Goal: Check status: Check status

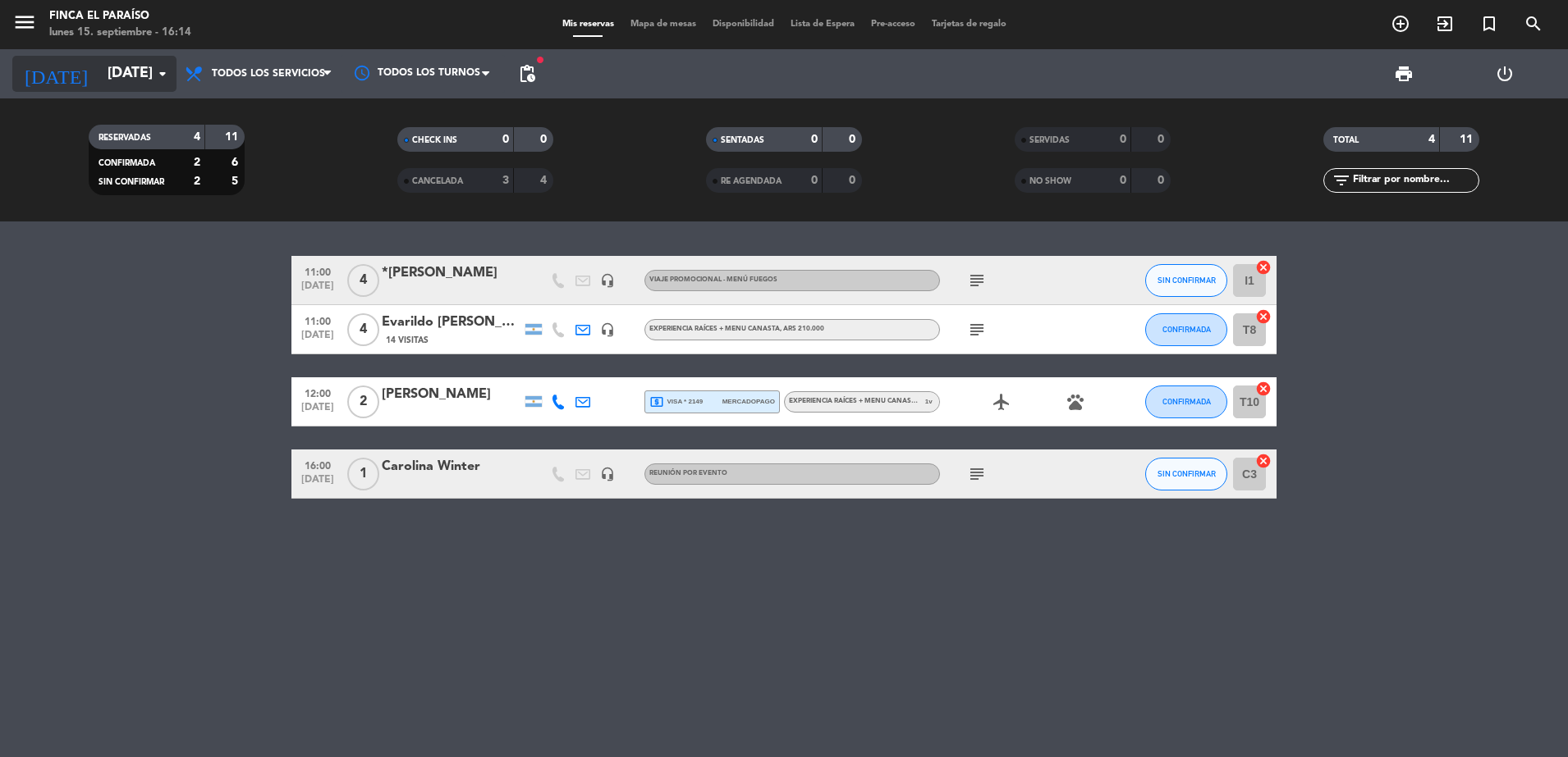
click at [131, 63] on input "[DATE]" at bounding box center [194, 74] width 190 height 32
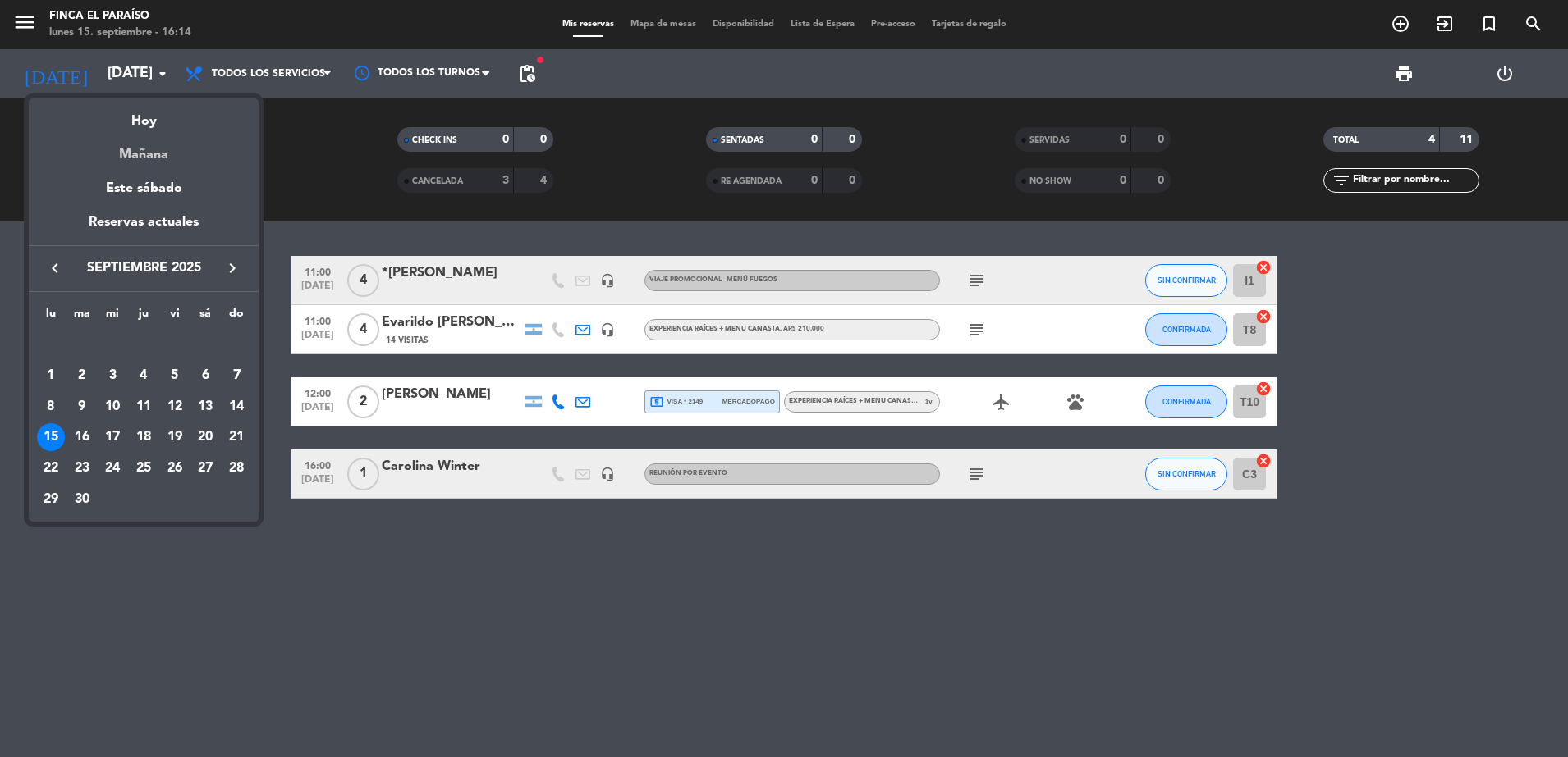
click at [151, 153] on div "Mañana" at bounding box center [143, 149] width 230 height 33
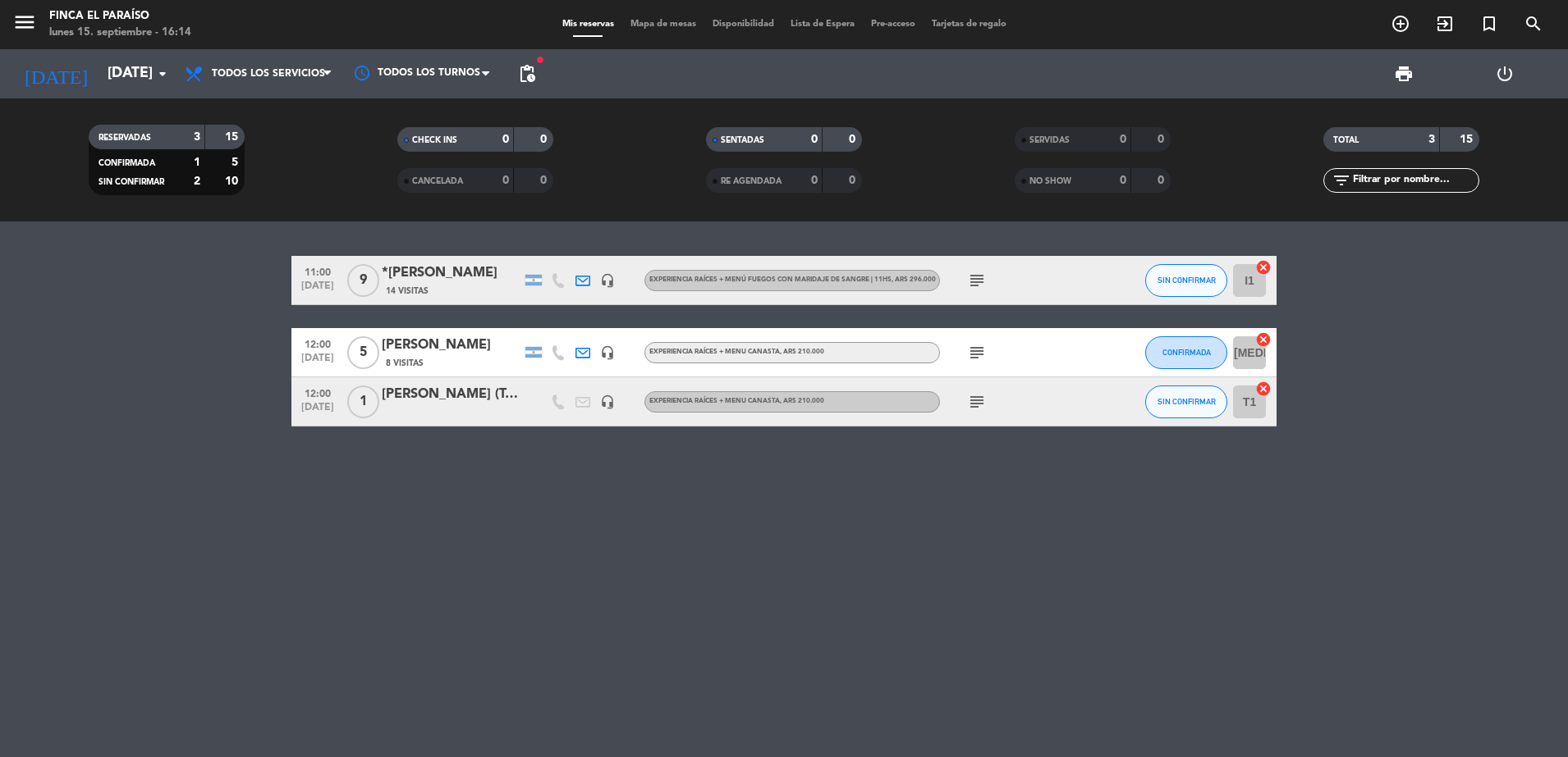
click at [484, 280] on div "*[PERSON_NAME]" at bounding box center [451, 273] width 140 height 22
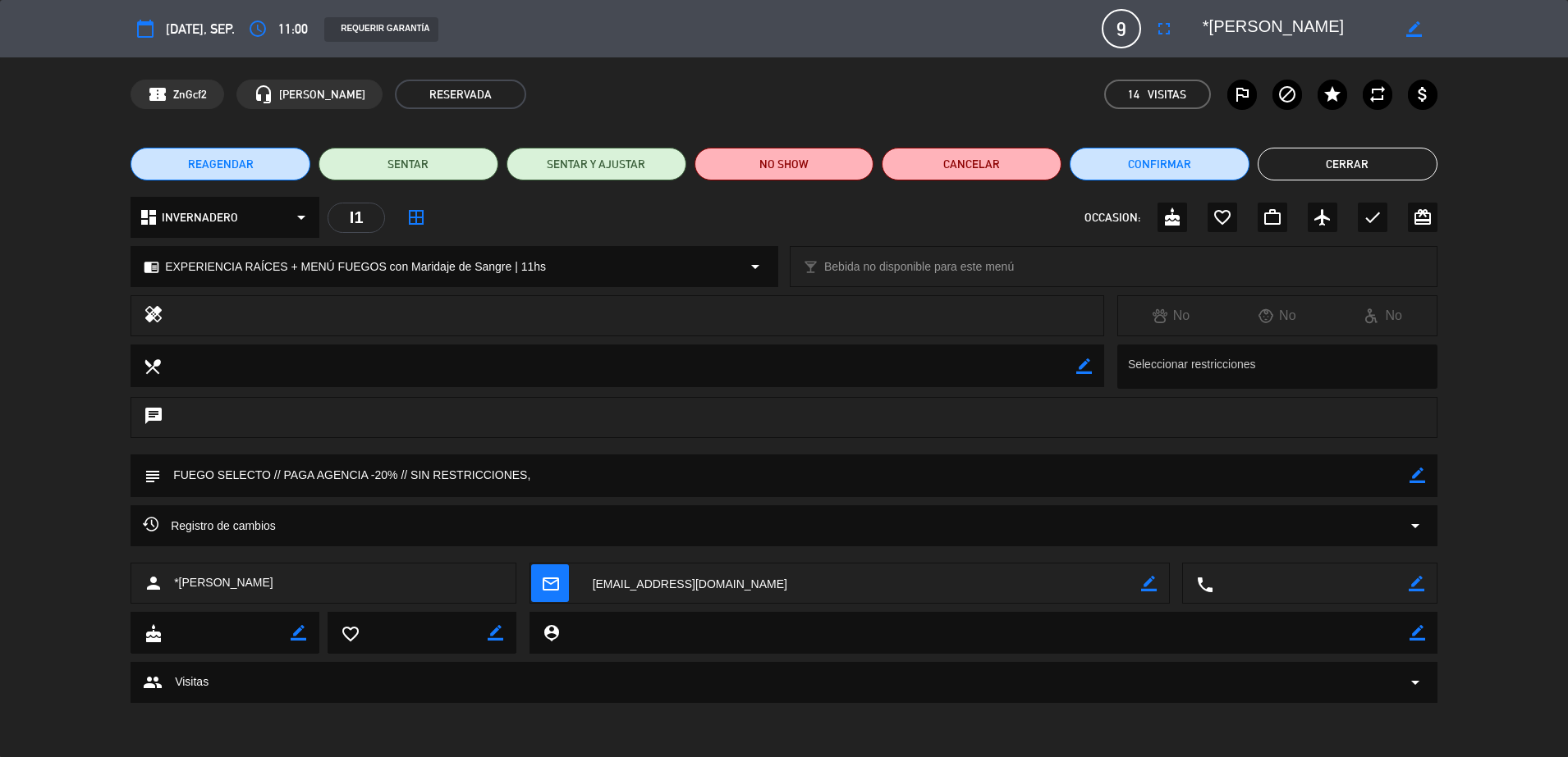
click at [1362, 151] on button "Cerrar" at bounding box center [1347, 164] width 179 height 32
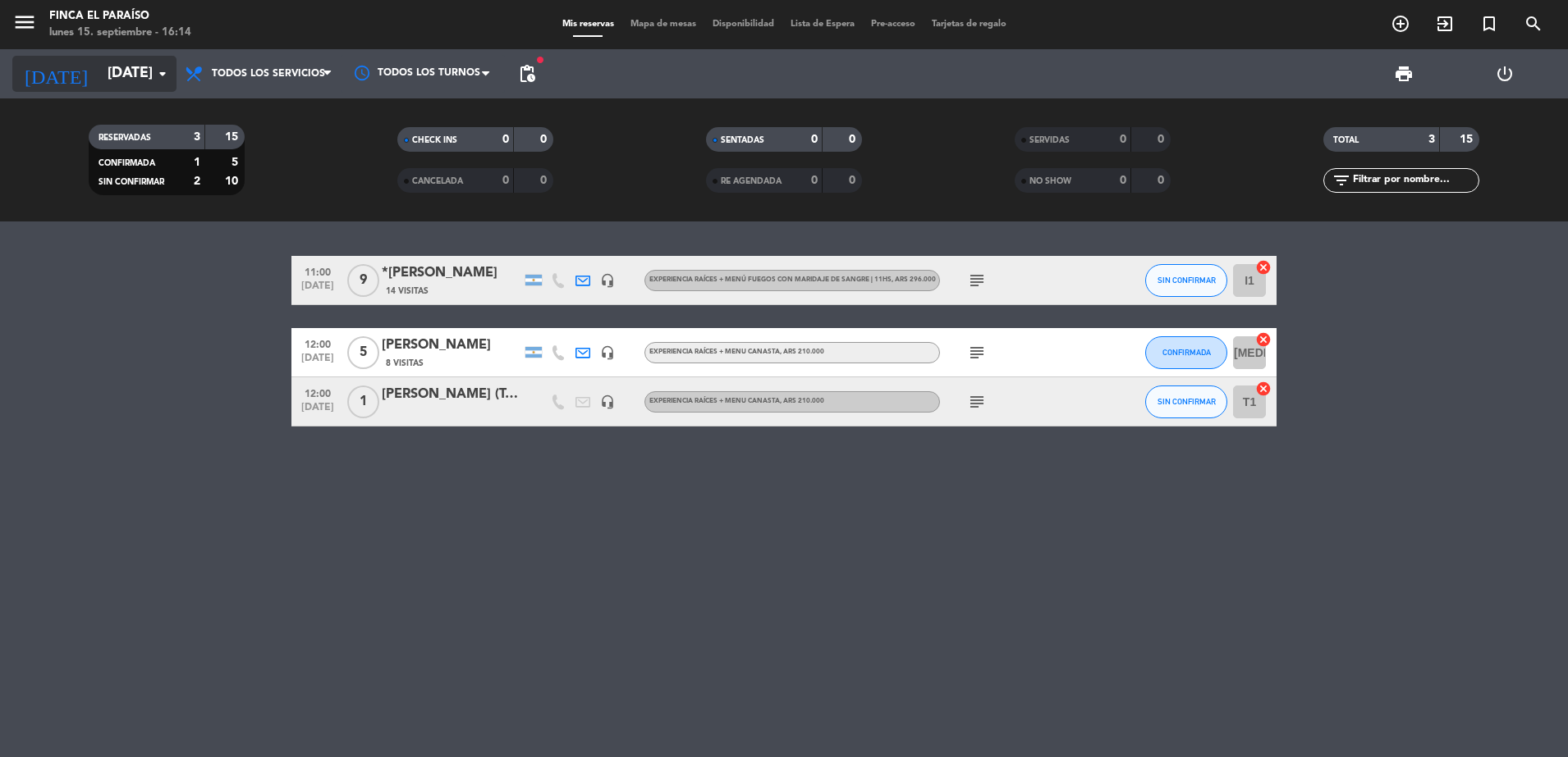
click at [113, 58] on input "[DATE]" at bounding box center [194, 74] width 190 height 32
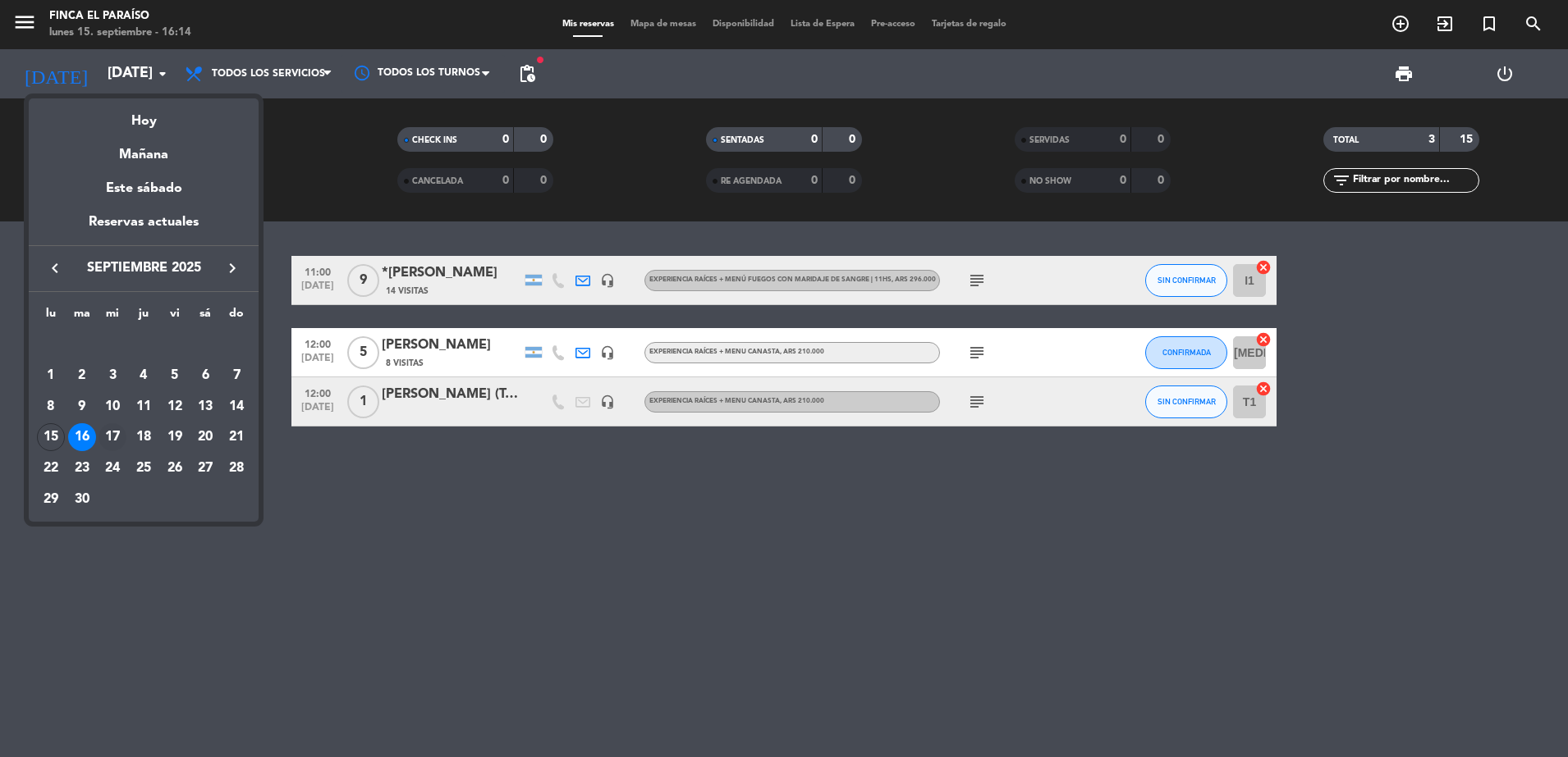
click at [108, 427] on div "17" at bounding box center [112, 437] width 28 height 28
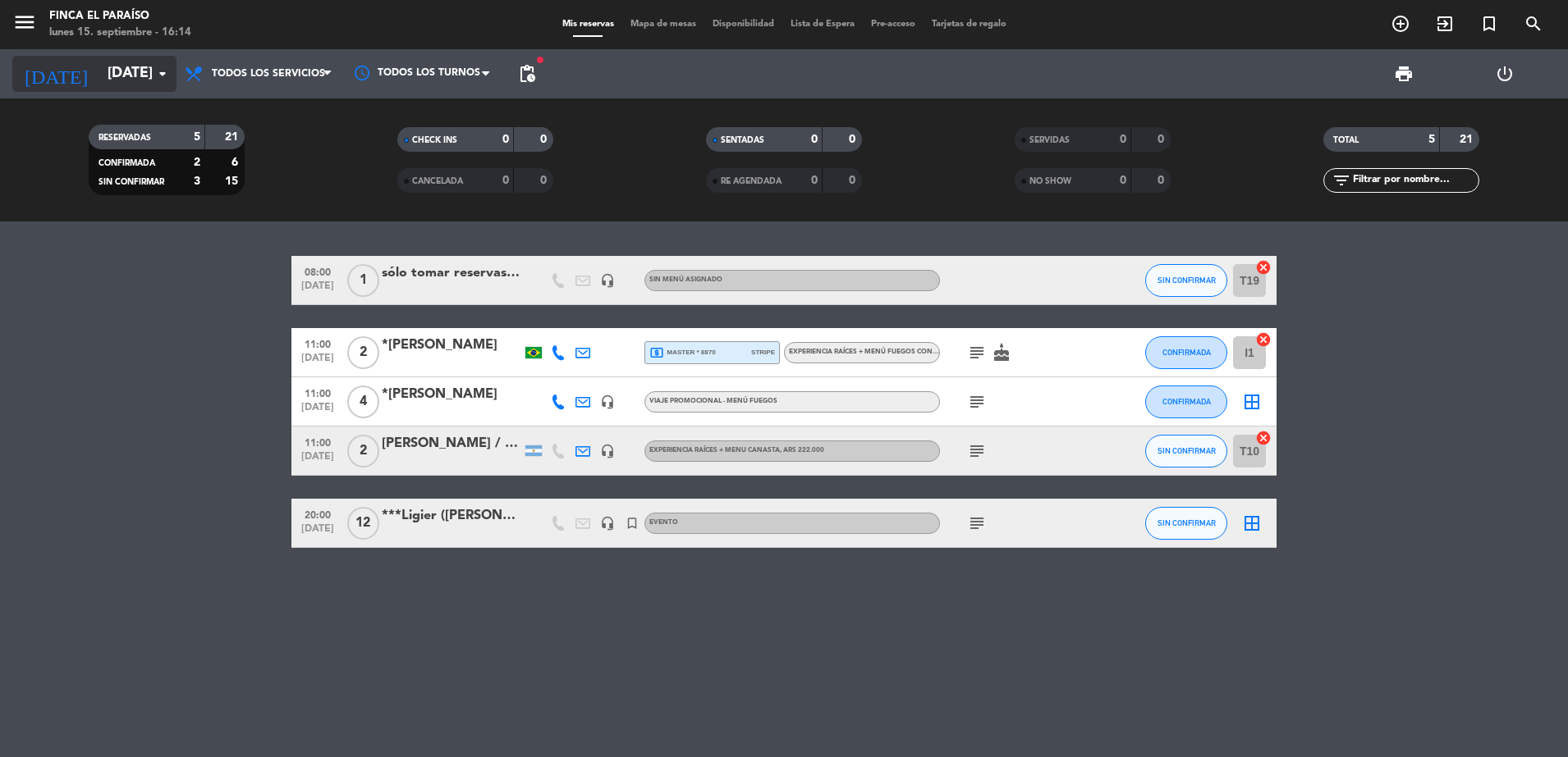
click at [156, 83] on icon "arrow_drop_down" at bounding box center [162, 74] width 20 height 20
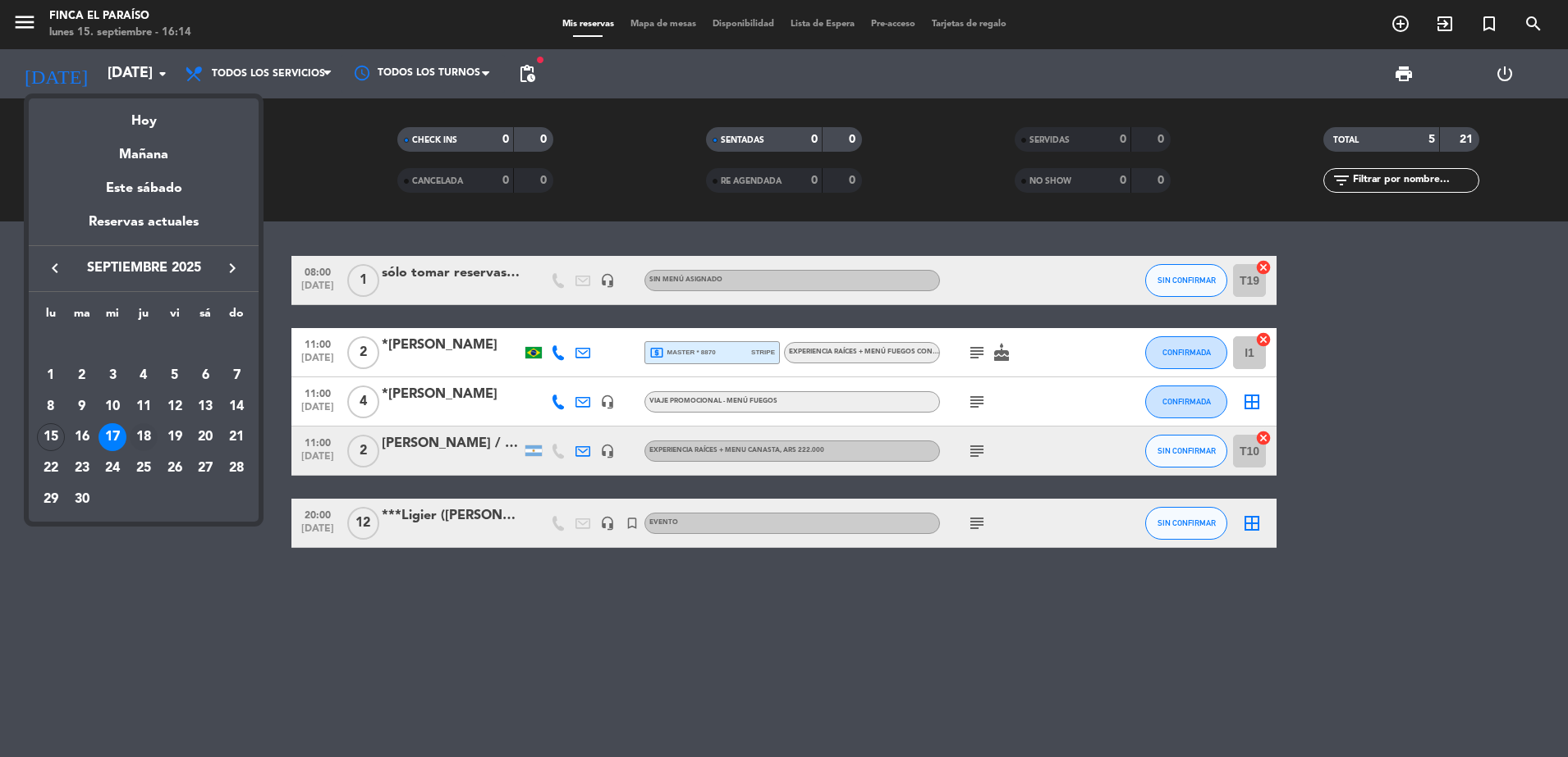
click at [142, 436] on div "18" at bounding box center [143, 437] width 28 height 28
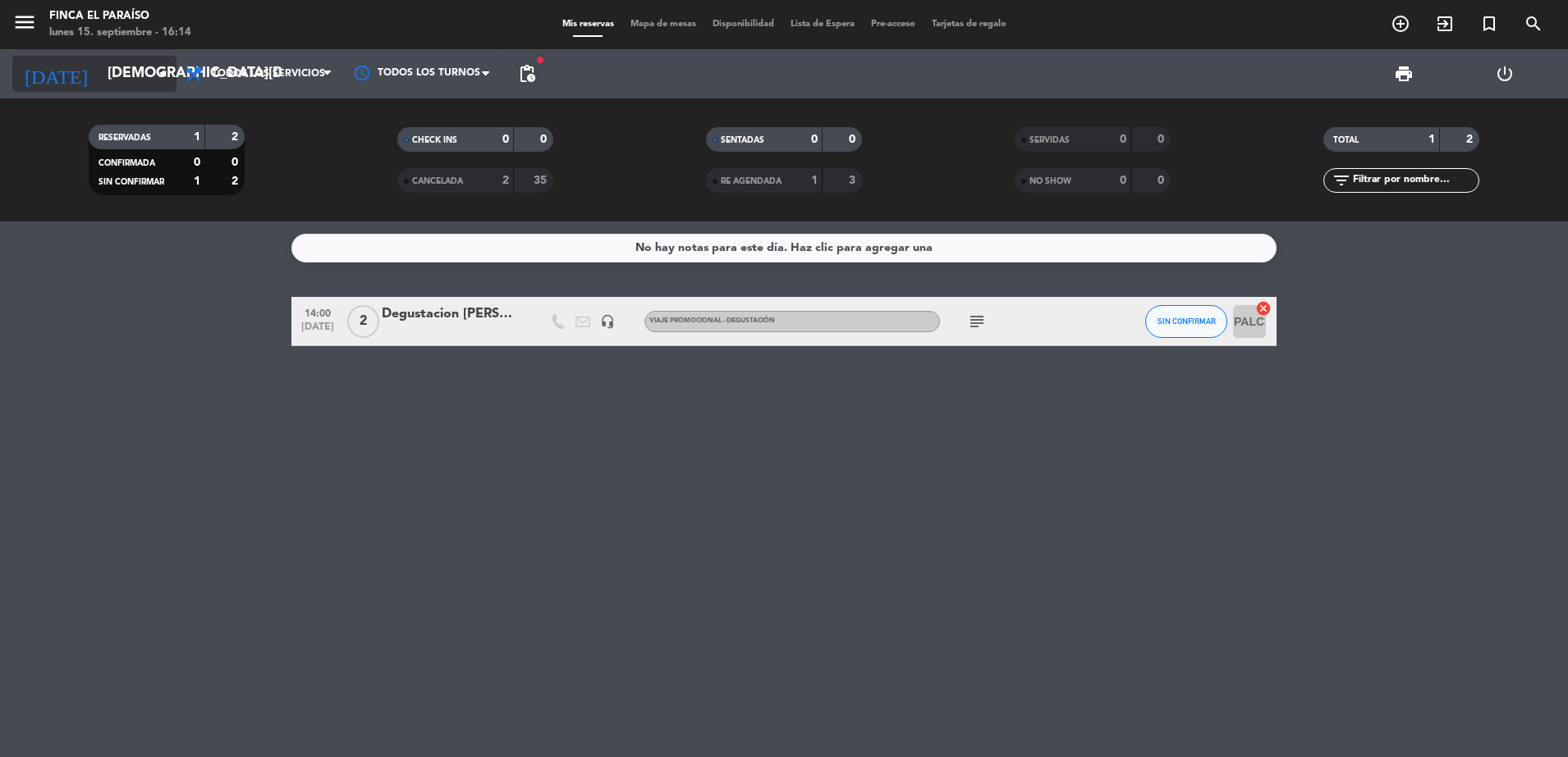
click at [114, 87] on input "[DEMOGRAPHIC_DATA][DATE]" at bounding box center [194, 74] width 190 height 32
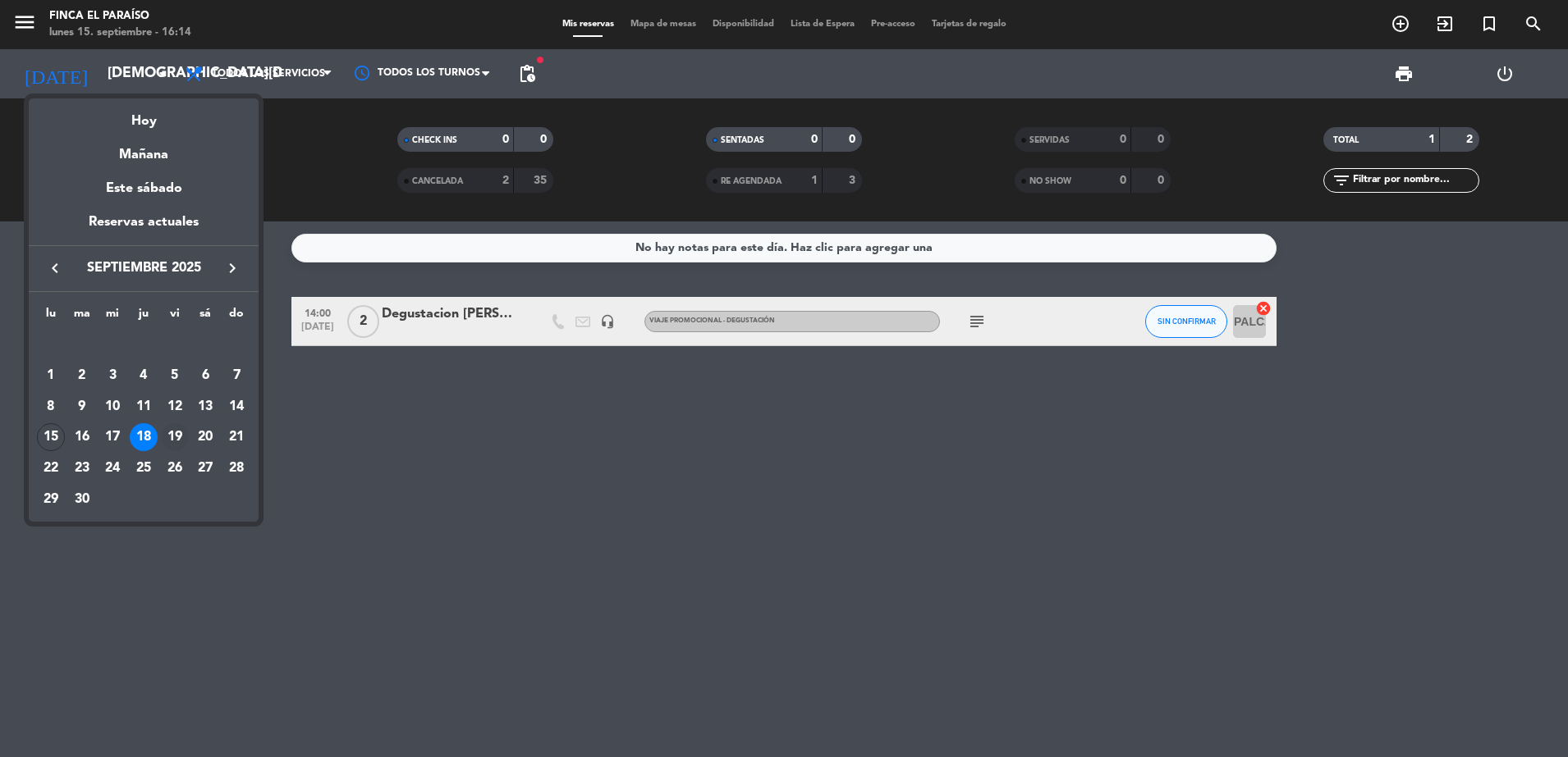
click at [171, 445] on div "19" at bounding box center [174, 437] width 28 height 28
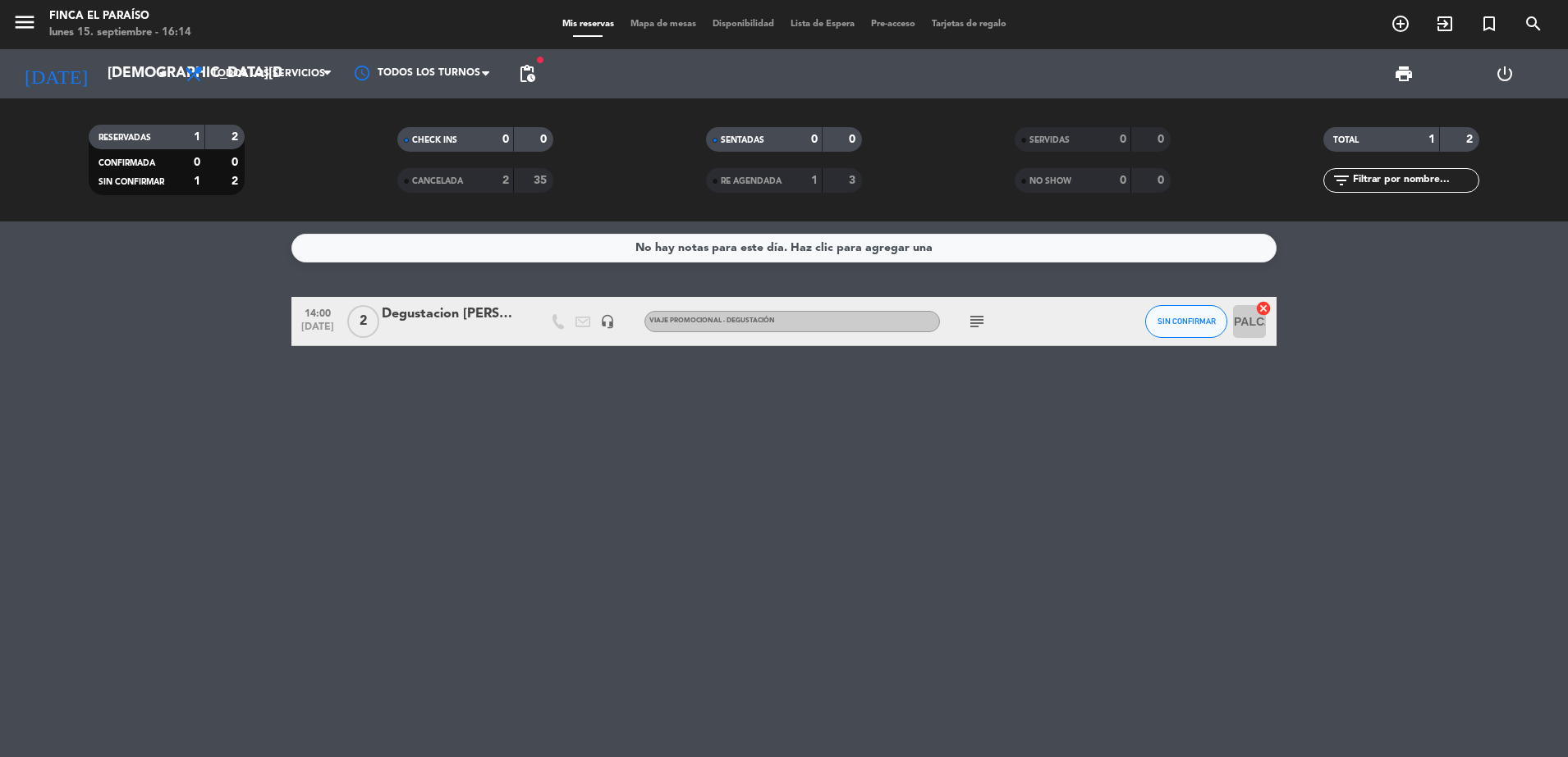
type input "[DATE]"
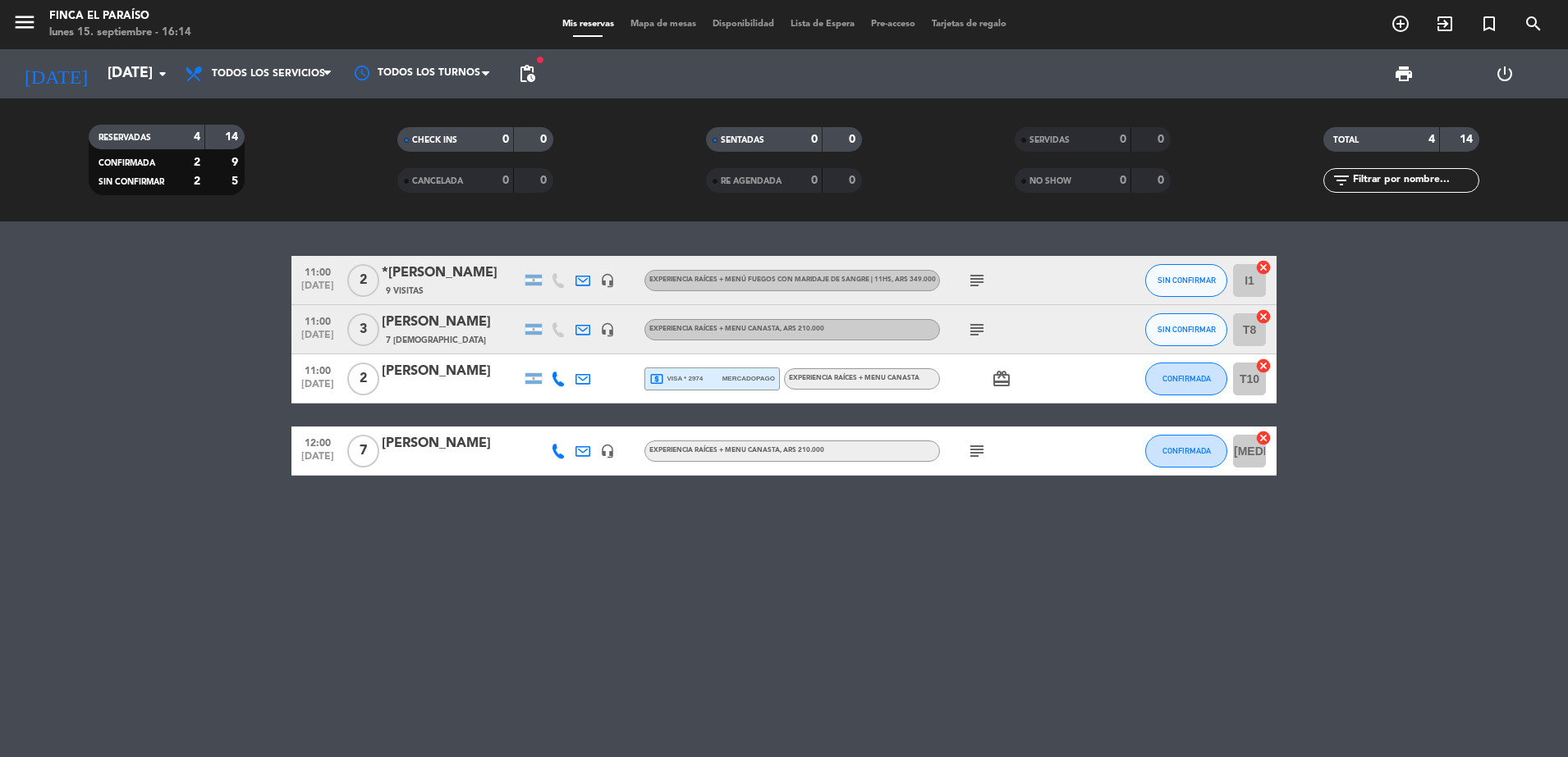
click at [474, 432] on div "12:00 [DATE] 7 [PERSON_NAME] headset_mic EXPERIENCIA RAÍCES + MENU CANASTA , AR…" at bounding box center [784, 451] width 986 height 50
click at [466, 447] on div "[PERSON_NAME]" at bounding box center [451, 444] width 140 height 22
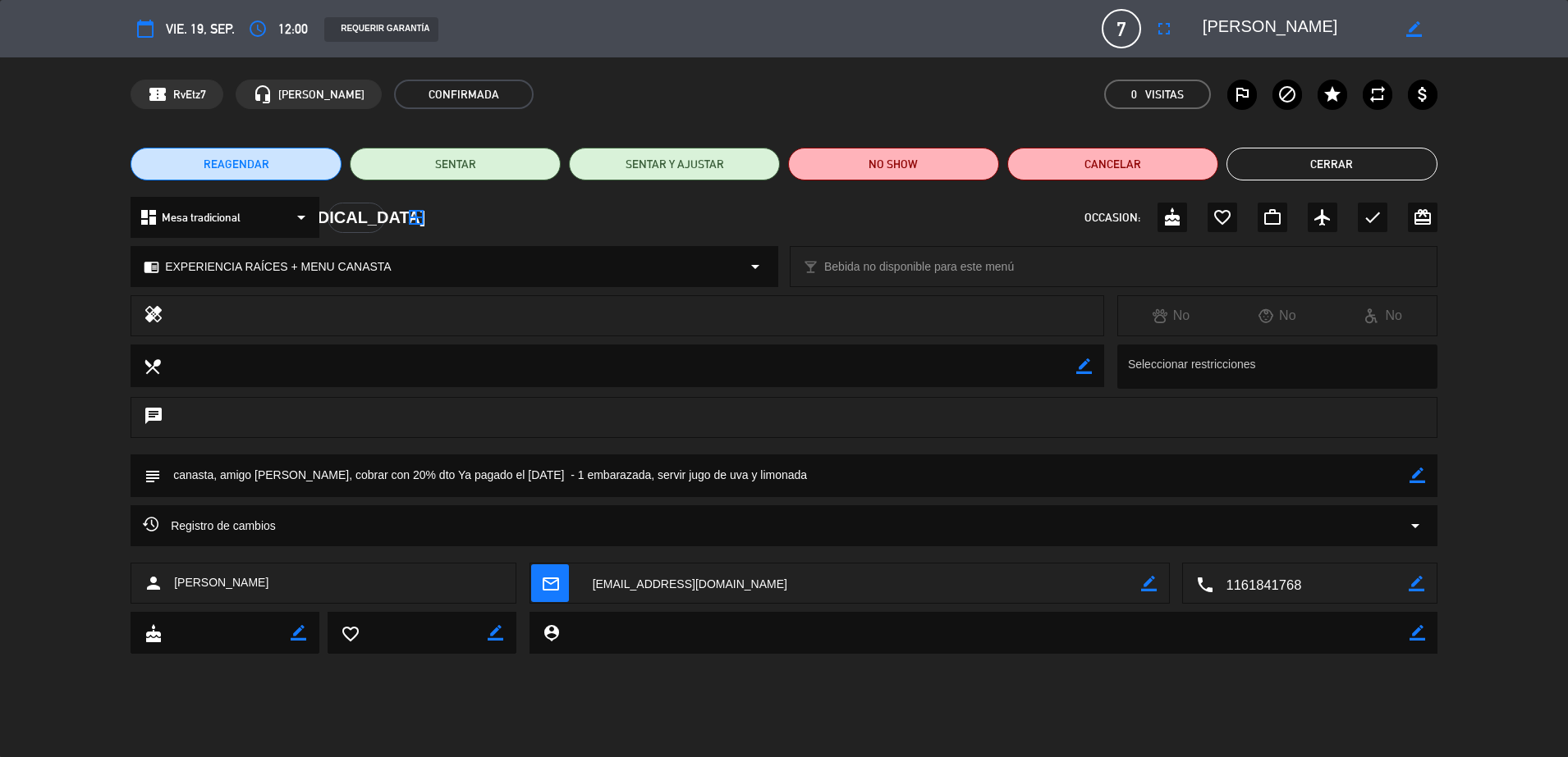
click at [1332, 162] on button "Cerrar" at bounding box center [1332, 164] width 211 height 32
